Goal: Task Accomplishment & Management: Complete application form

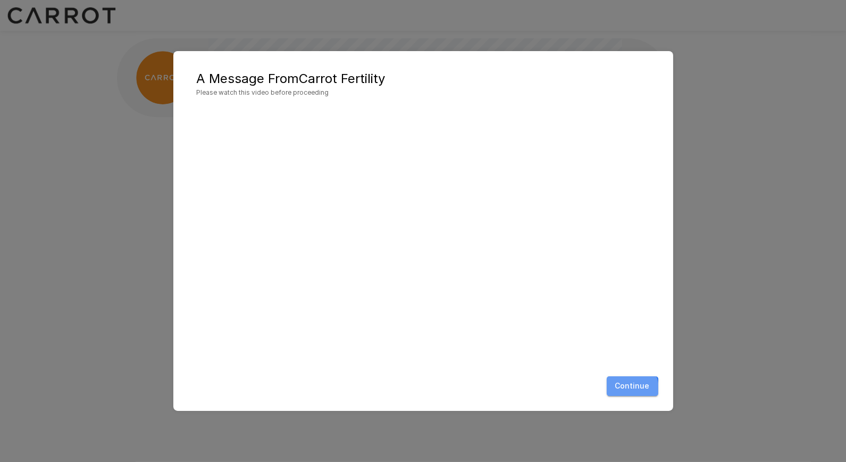
click at [628, 388] on button "Continue" at bounding box center [633, 386] width 52 height 20
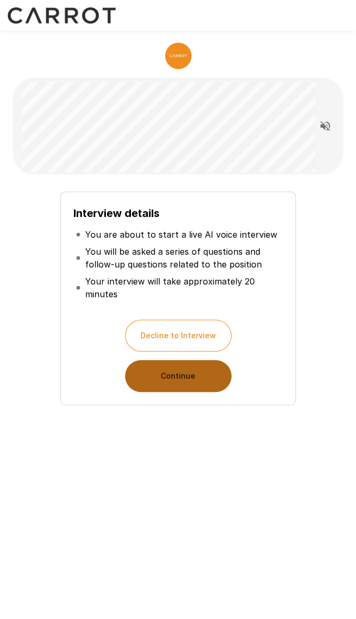
click at [192, 389] on button "Continue" at bounding box center [178, 376] width 106 height 32
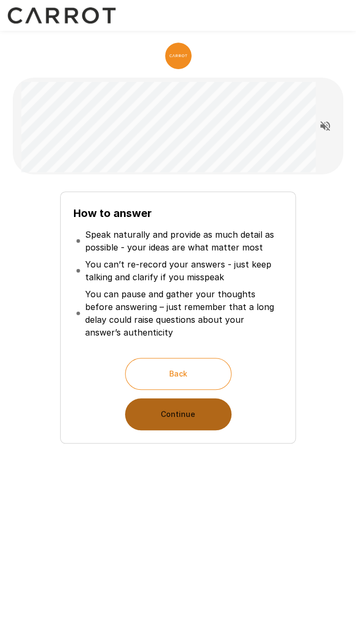
click at [194, 416] on button "Continue" at bounding box center [178, 414] width 106 height 32
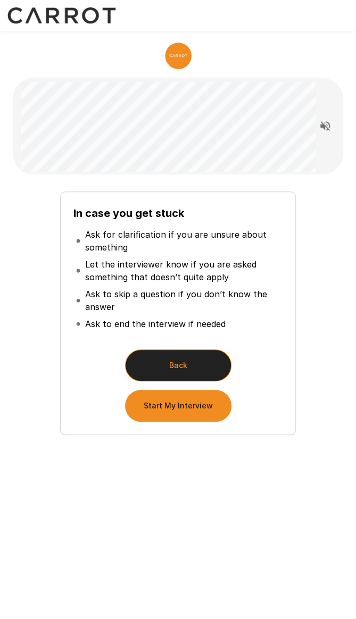
click at [204, 363] on button "Back" at bounding box center [178, 366] width 106 height 32
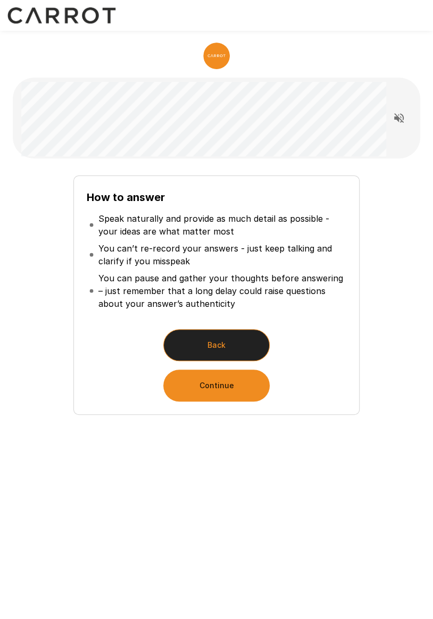
click at [226, 347] on button "Back" at bounding box center [216, 345] width 106 height 32
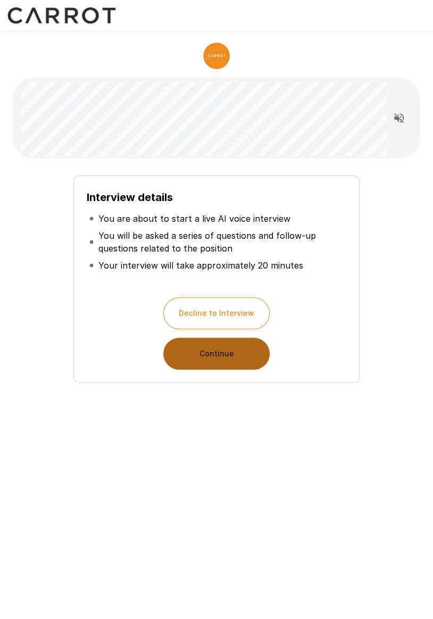
click at [225, 354] on button "Continue" at bounding box center [216, 354] width 106 height 32
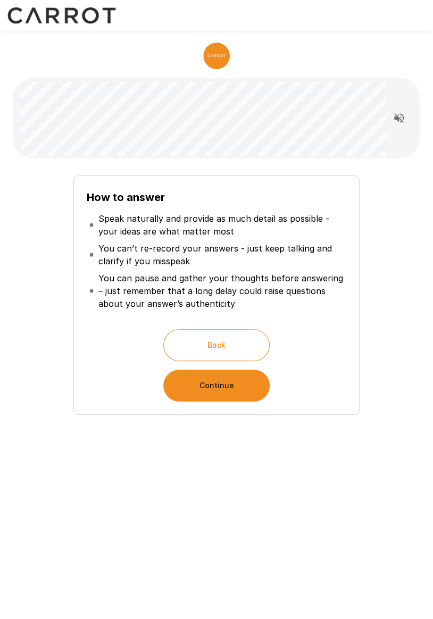
click at [224, 387] on button "Continue" at bounding box center [216, 386] width 106 height 32
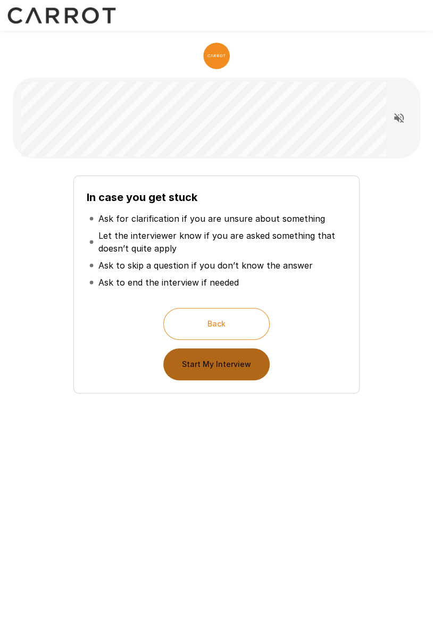
click at [235, 368] on button "Start My Interview" at bounding box center [216, 364] width 106 height 32
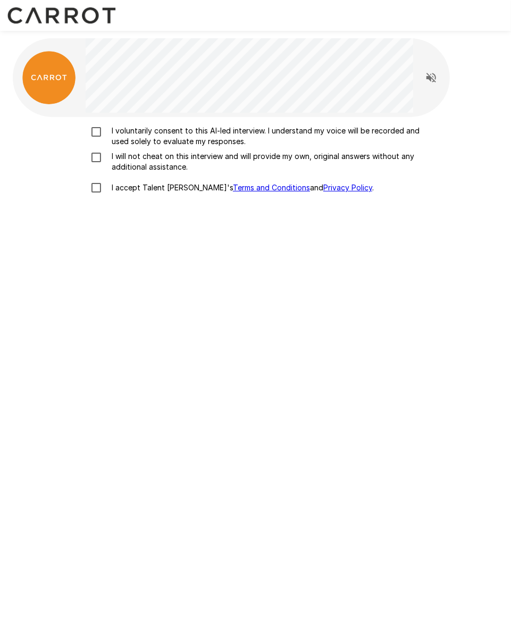
click at [102, 140] on label "I voluntarily consent to this AI-led interview. I understand my voice will be r…" at bounding box center [255, 136] width 341 height 21
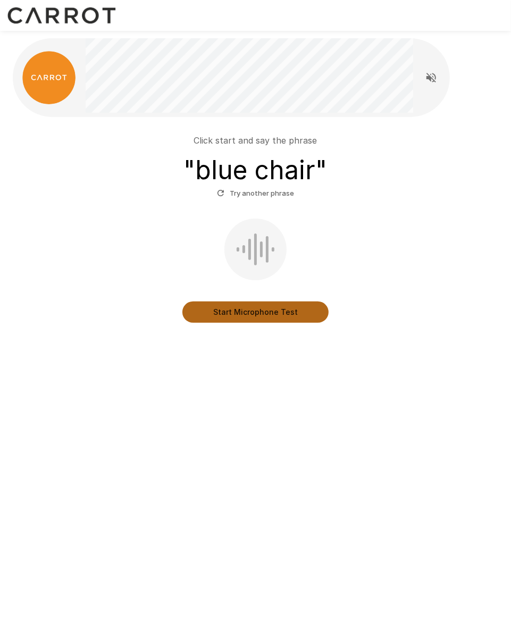
click at [246, 317] on button "Start Microphone Test" at bounding box center [255, 312] width 146 height 21
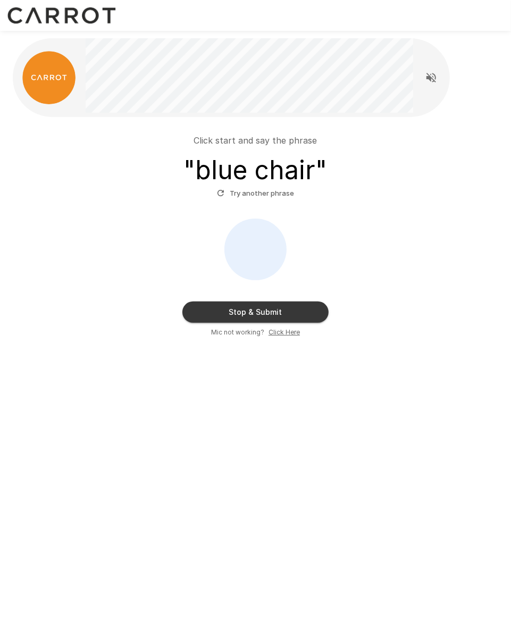
click at [263, 313] on button "Stop & Submit" at bounding box center [255, 312] width 146 height 21
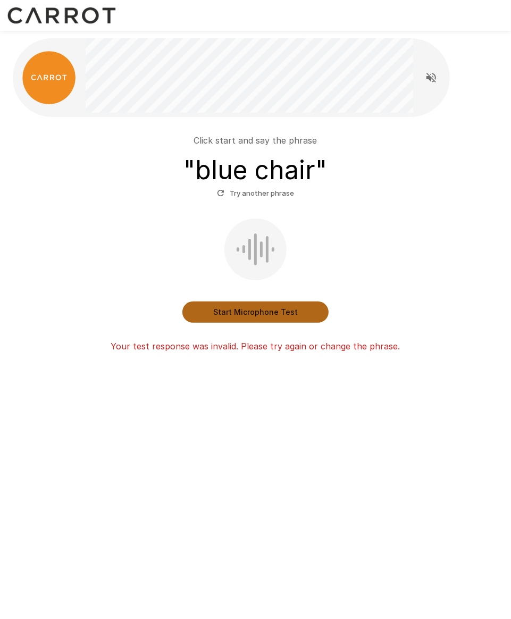
click at [264, 317] on button "Start Microphone Test" at bounding box center [255, 312] width 146 height 21
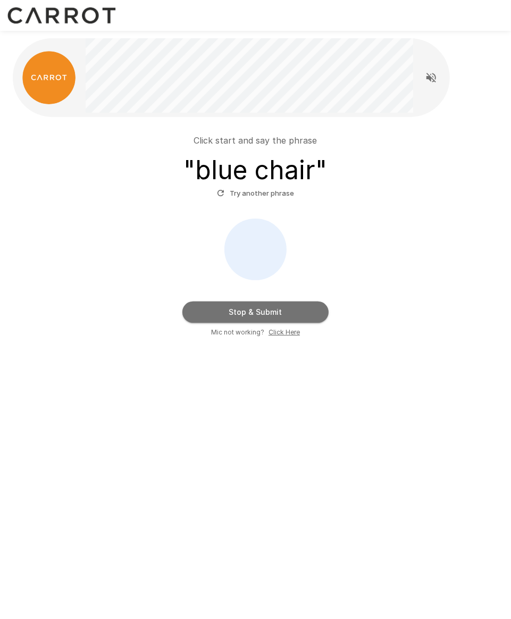
click at [303, 314] on button "Stop & Submit" at bounding box center [255, 312] width 146 height 21
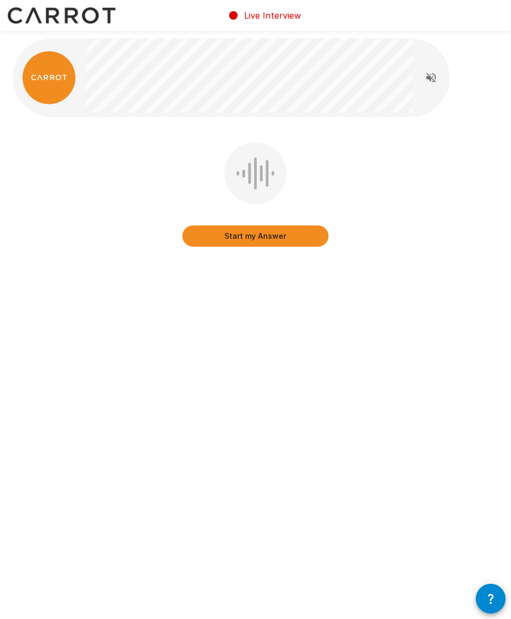
click at [434, 82] on icon "Read questions aloud" at bounding box center [431, 77] width 13 height 13
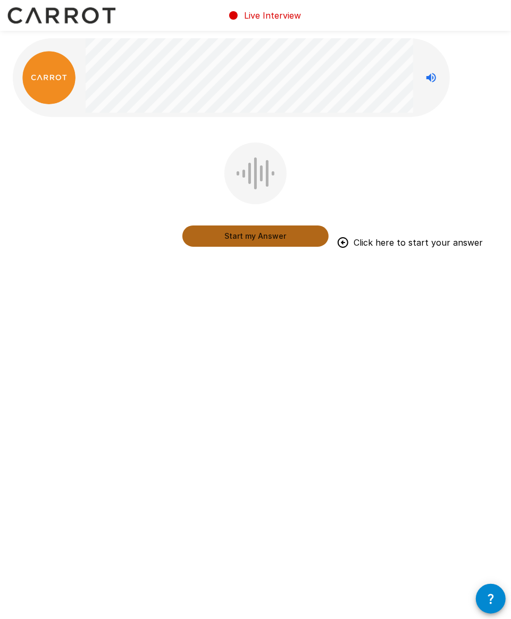
click at [248, 238] on button "Start my Answer" at bounding box center [255, 236] width 146 height 21
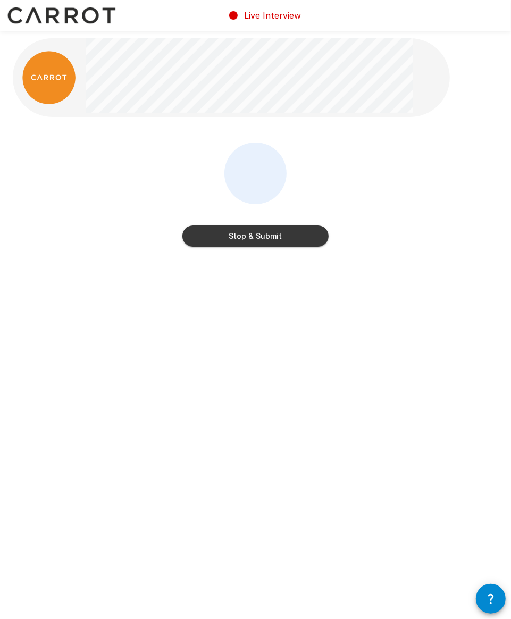
click at [273, 241] on button "Stop & Submit" at bounding box center [255, 236] width 146 height 21
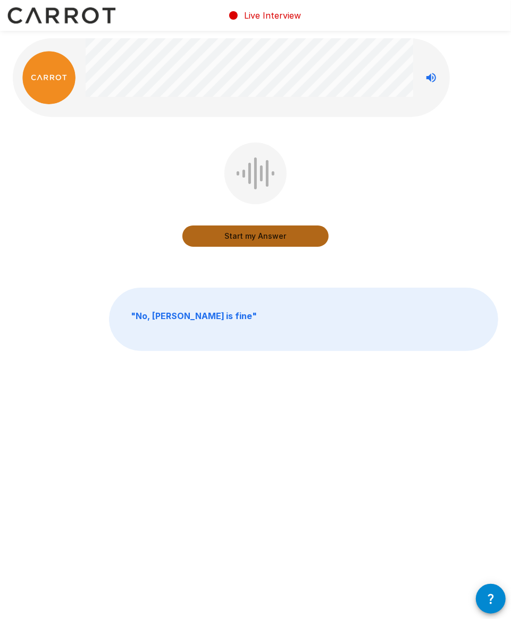
click at [279, 239] on button "Start my Answer" at bounding box center [255, 236] width 146 height 21
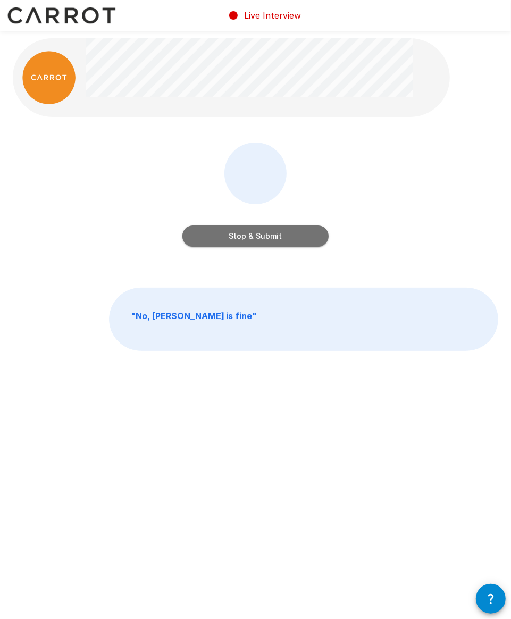
click at [279, 239] on button "Stop & Submit" at bounding box center [255, 236] width 146 height 21
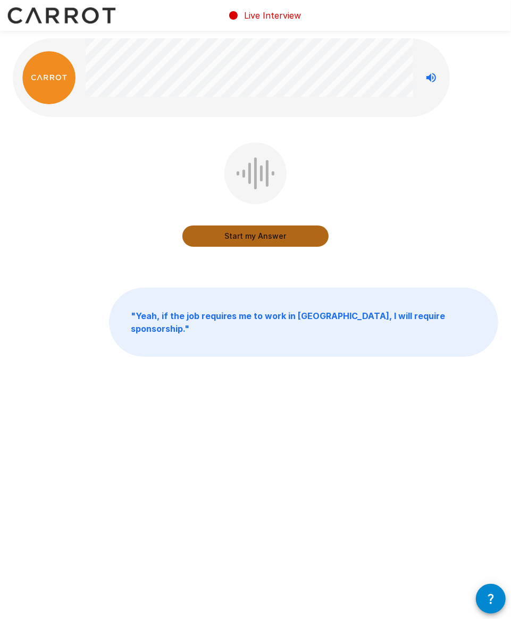
click at [279, 240] on button "Start my Answer" at bounding box center [255, 236] width 146 height 21
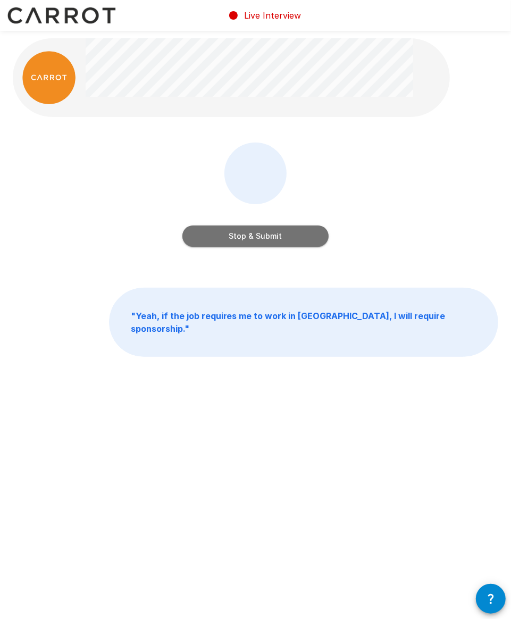
click at [279, 240] on button "Stop & Submit" at bounding box center [255, 236] width 146 height 21
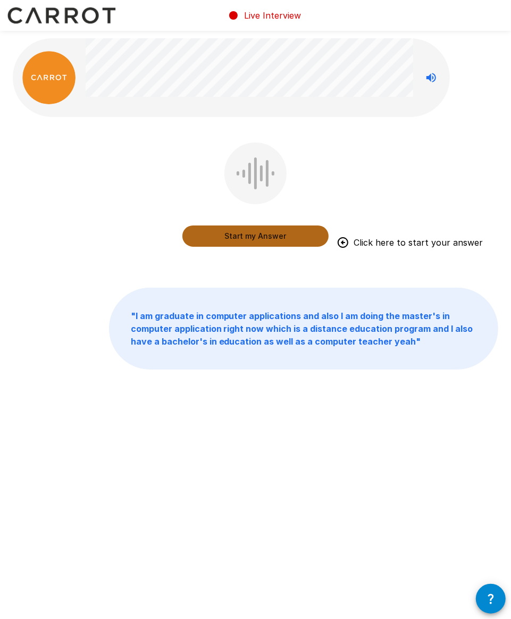
click at [279, 238] on button "Start my Answer" at bounding box center [255, 236] width 146 height 21
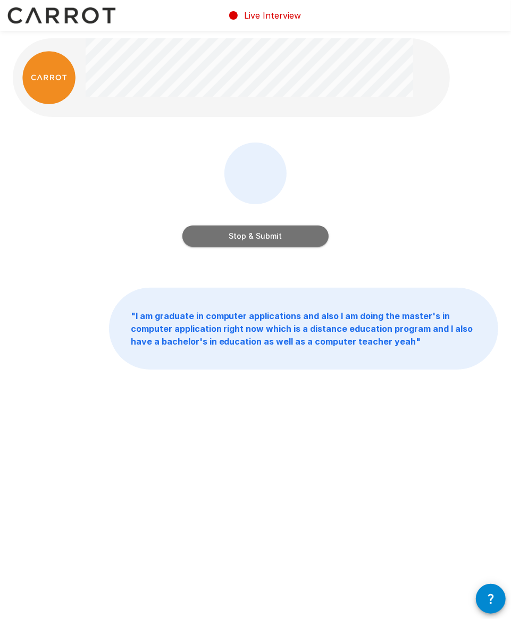
click at [279, 238] on button "Stop & Submit" at bounding box center [255, 236] width 146 height 21
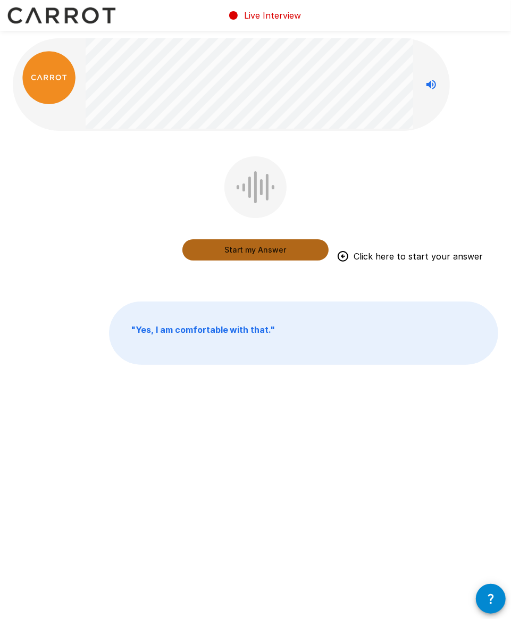
click at [272, 251] on button "Start my Answer" at bounding box center [255, 249] width 146 height 21
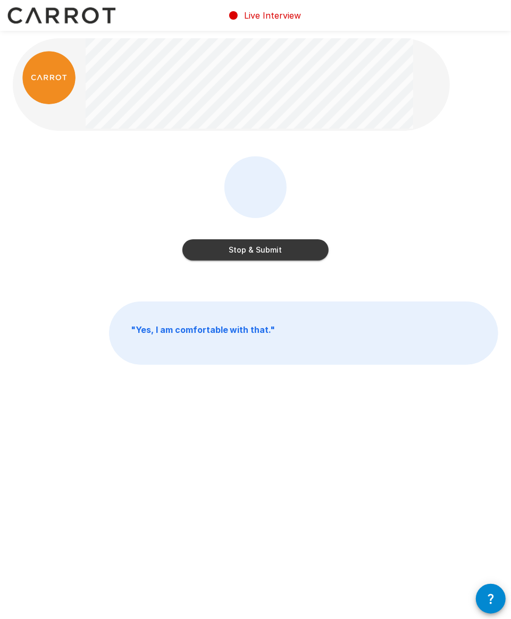
click at [272, 251] on button "Stop & Submit" at bounding box center [255, 249] width 146 height 21
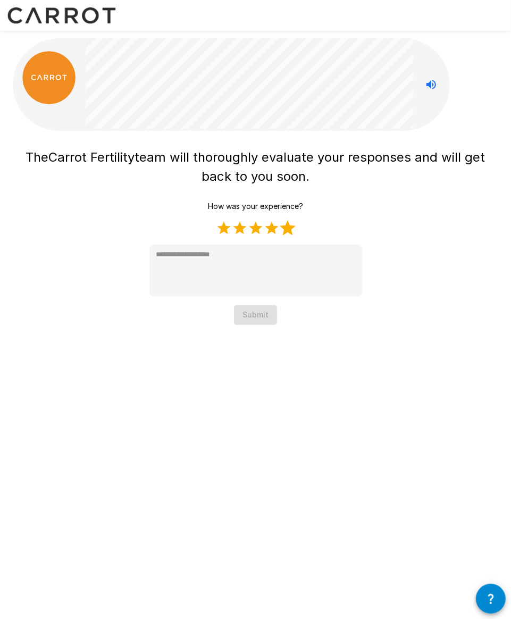
click at [287, 226] on label "5 Stars" at bounding box center [288, 228] width 16 height 16
type textarea "*"
click at [258, 308] on button "Submit" at bounding box center [255, 315] width 43 height 20
